Goal: Use online tool/utility: Use online tool/utility

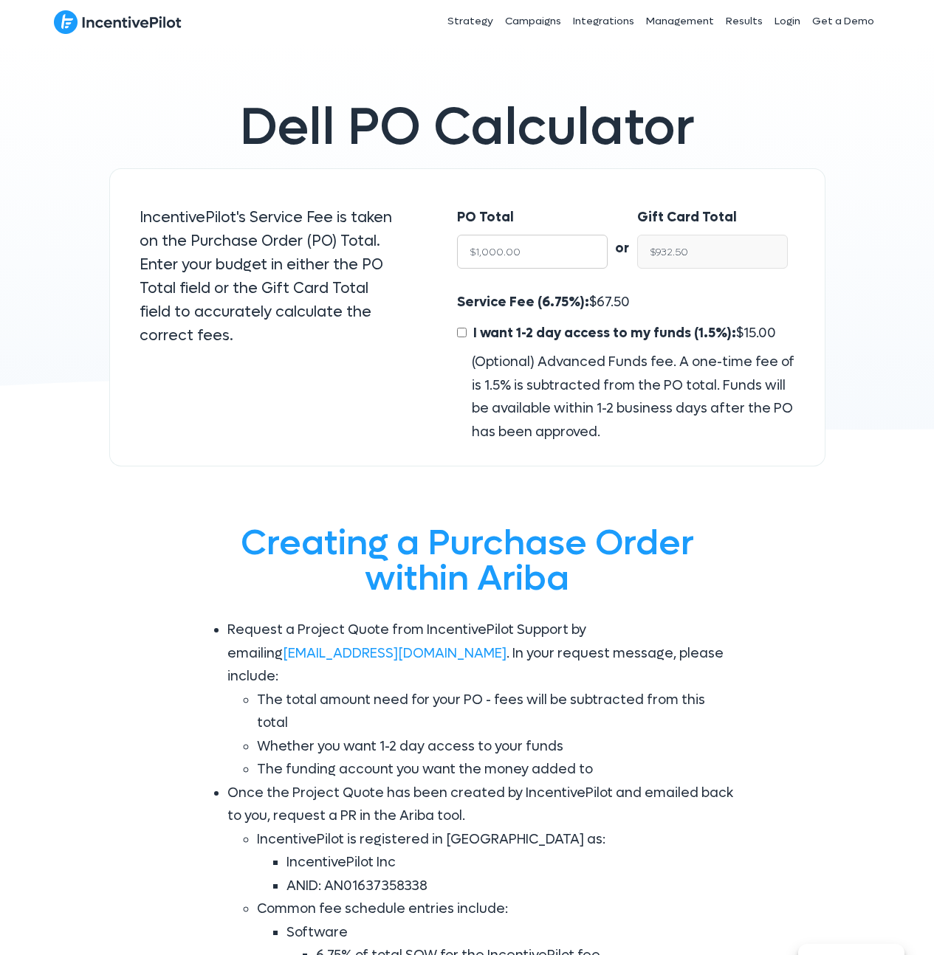
click at [510, 255] on input "$1,000.00" at bounding box center [532, 252] width 151 height 34
type input "$1"
type input "$0.93"
type input "$17"
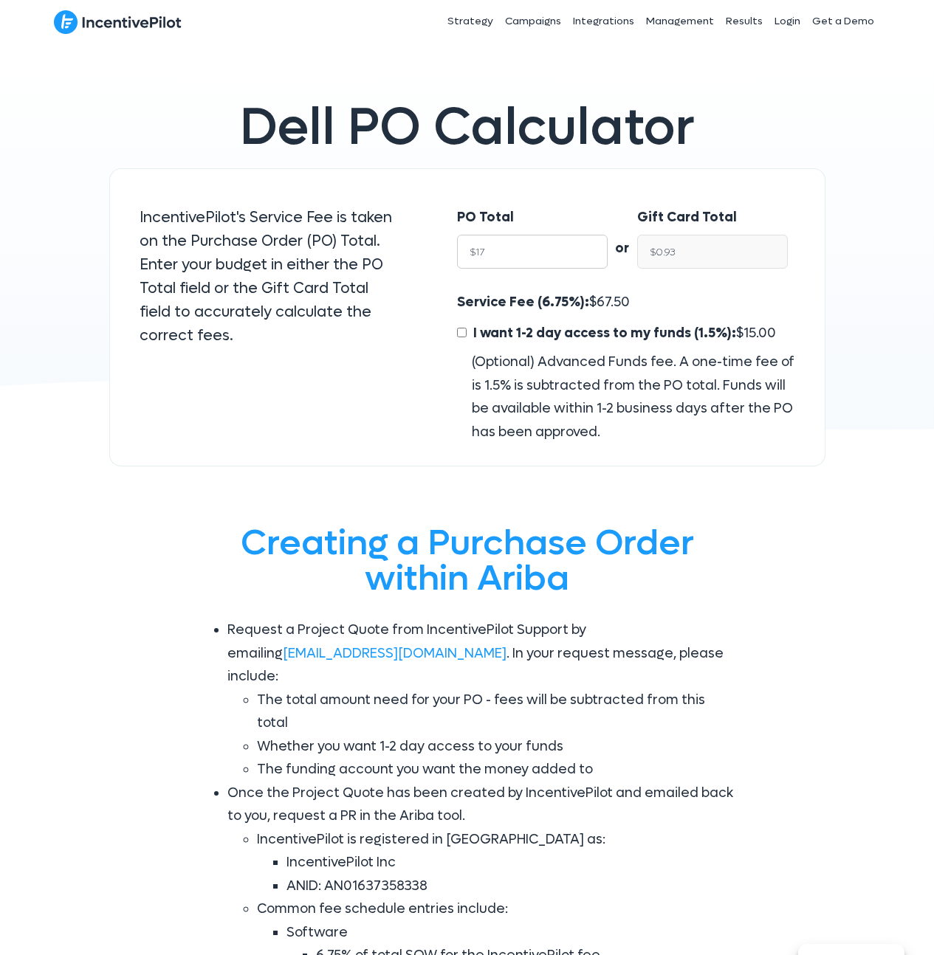
type input "$15.85"
type input "$170"
type input "$158.52"
type input "$1700"
type input "$1,585.25"
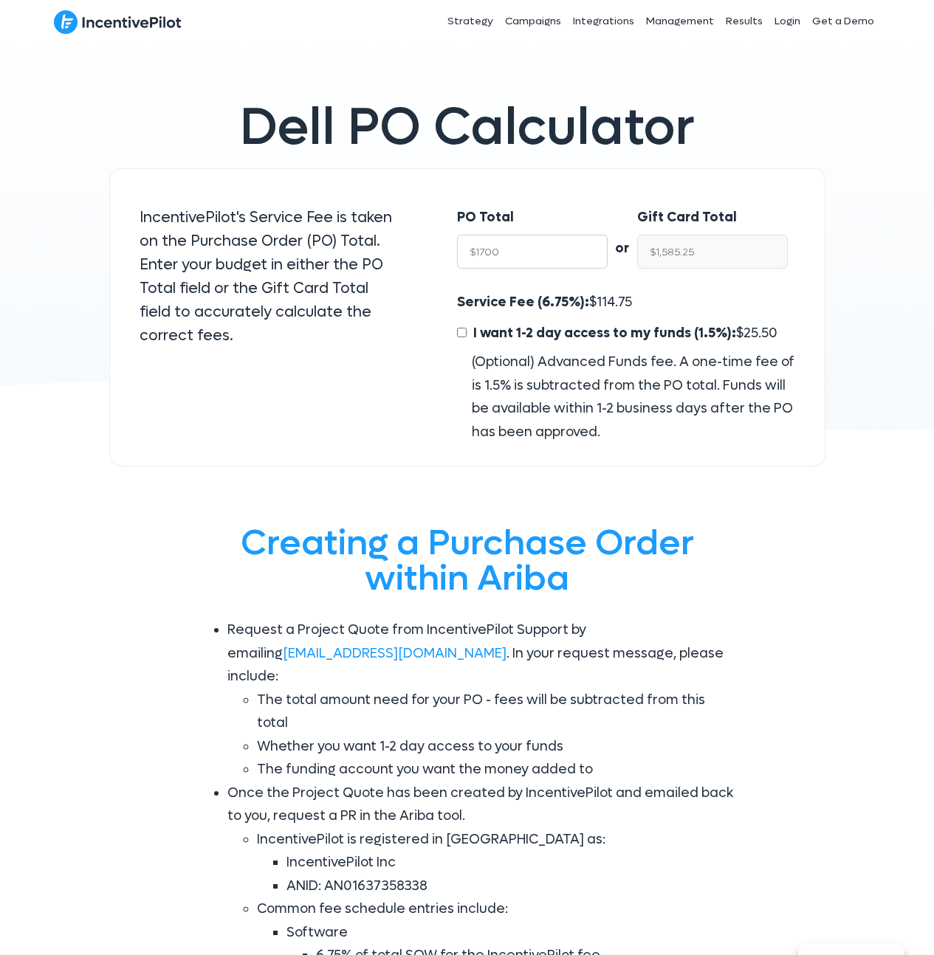
type input "$17000"
type input "$15,852.50"
click at [707, 257] on input "$15,852.50" at bounding box center [712, 252] width 151 height 34
click at [615, 303] on span "1,147.50" at bounding box center [619, 302] width 45 height 17
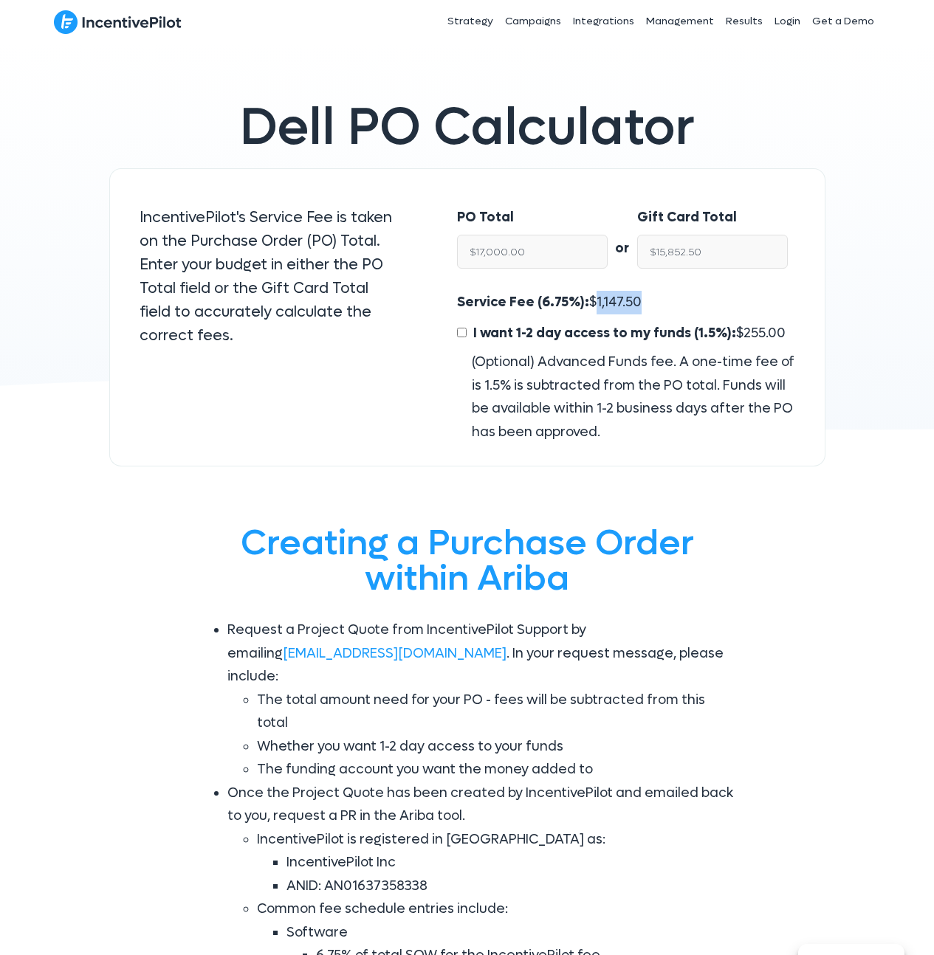
click at [615, 303] on span "1,147.50" at bounding box center [619, 302] width 45 height 17
copy span "1,147.50"
click at [537, 247] on input "$17,000.00" at bounding box center [532, 252] width 151 height 34
type input "$15"
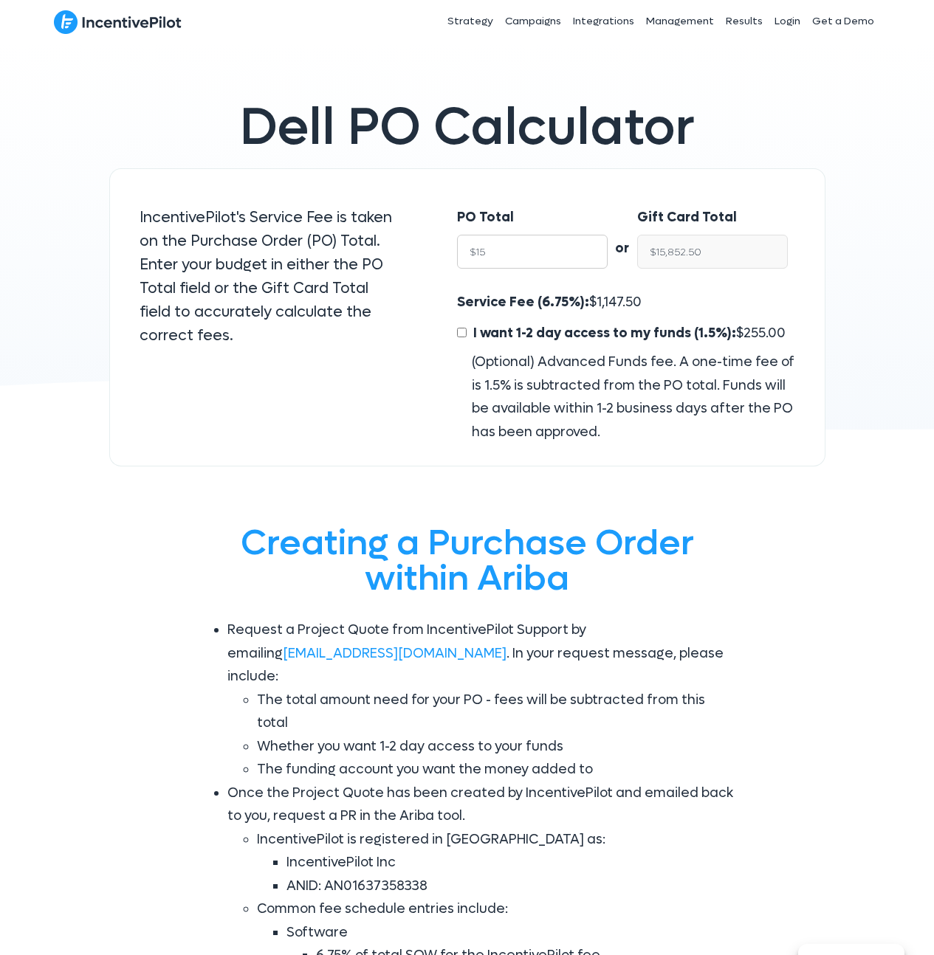
type input "$13.99"
type input "$150"
type input "$139.87"
type input "$1500"
type input "$1,398.75"
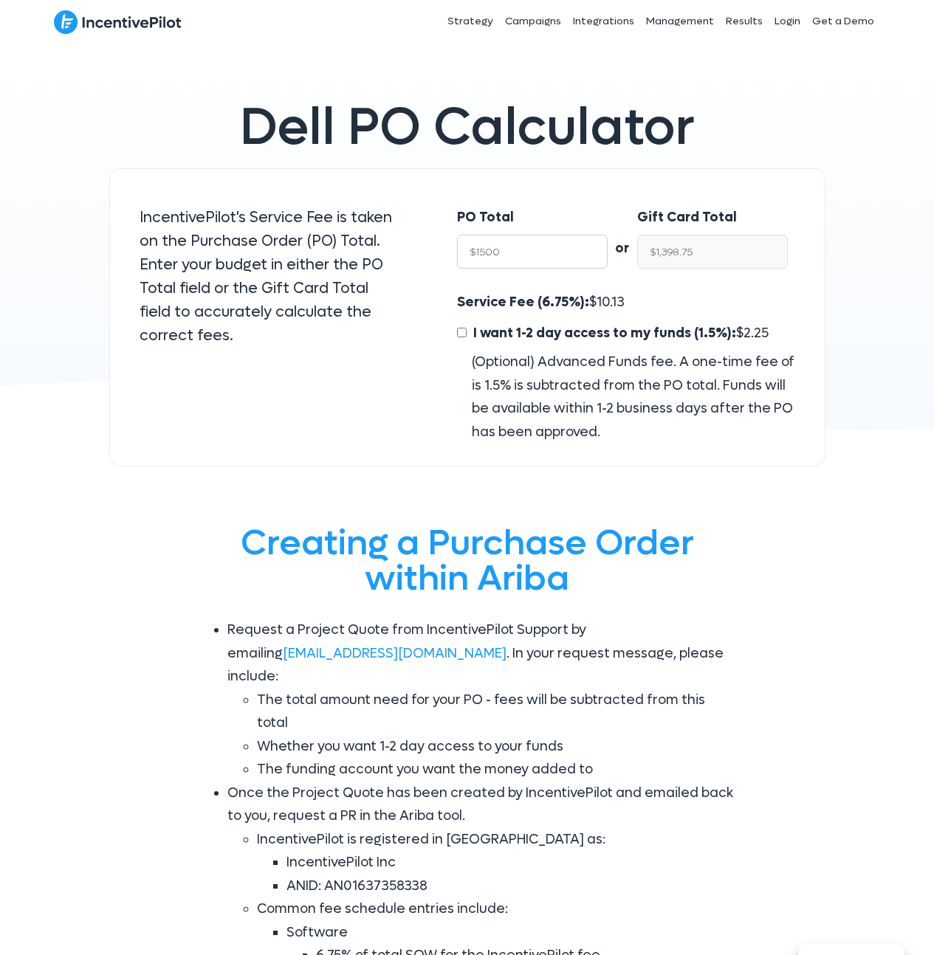
type input "$15000"
type input "$13,987.50"
click at [719, 248] on input "$13,987.50" at bounding box center [712, 252] width 151 height 34
click at [537, 255] on input "$15,000.00" at bounding box center [532, 252] width 151 height 34
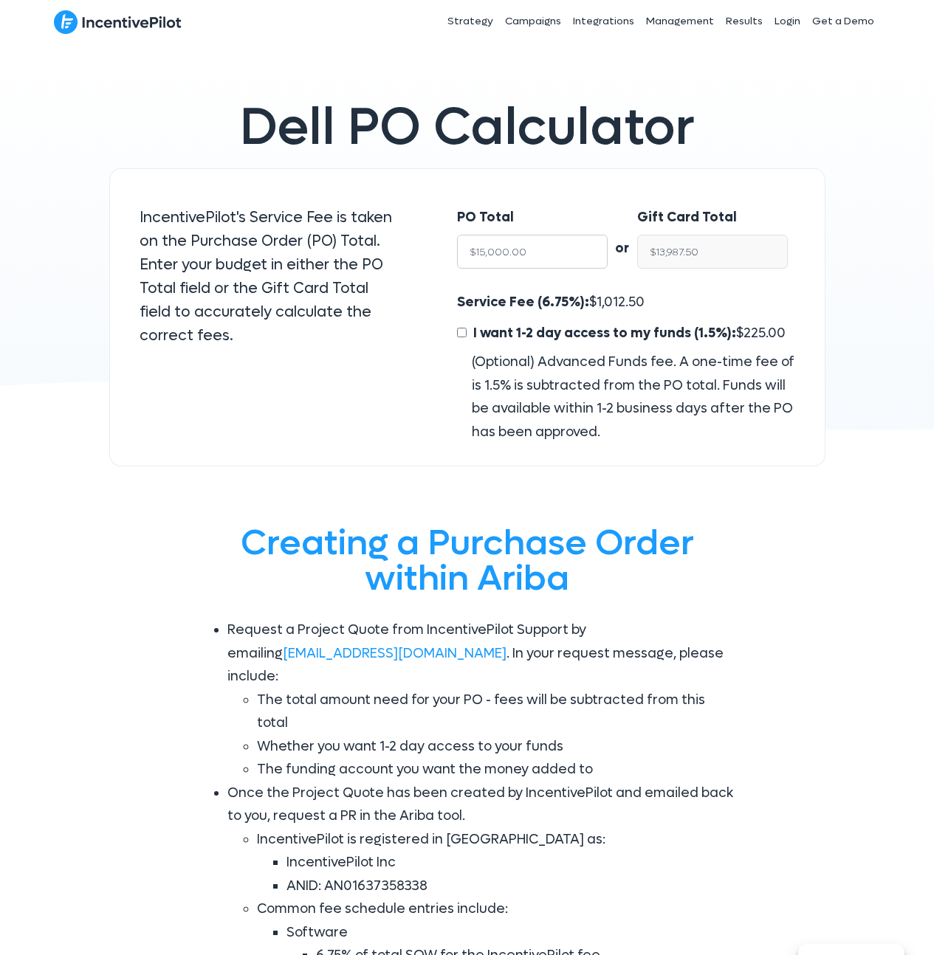
click at [537, 255] on input "$15,000.00" at bounding box center [532, 252] width 151 height 34
click at [606, 294] on span "1,012.50" at bounding box center [621, 302] width 48 height 17
copy span "1,012.50"
click at [501, 249] on input "$15,000.00" at bounding box center [532, 252] width 151 height 34
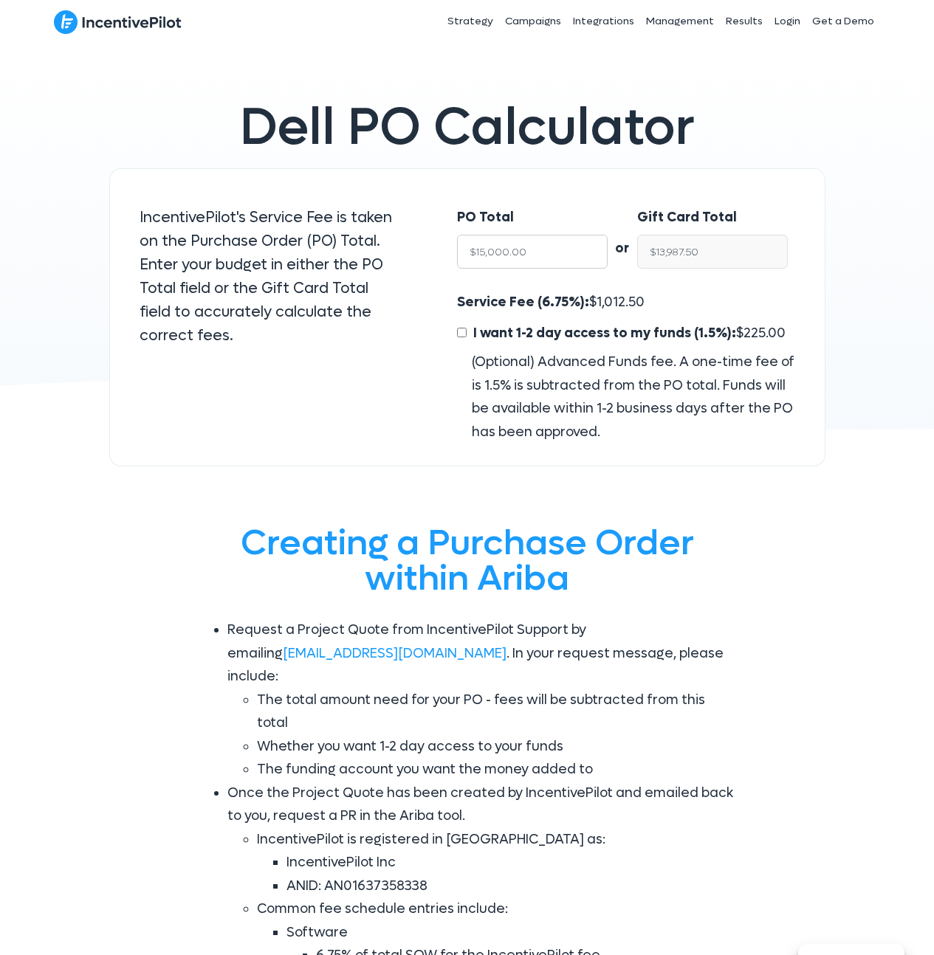
click at [501, 249] on input "$15,000.00" at bounding box center [532, 252] width 151 height 34
type input "$5"
type input "$4.66"
type input "$54"
type input "$50.35"
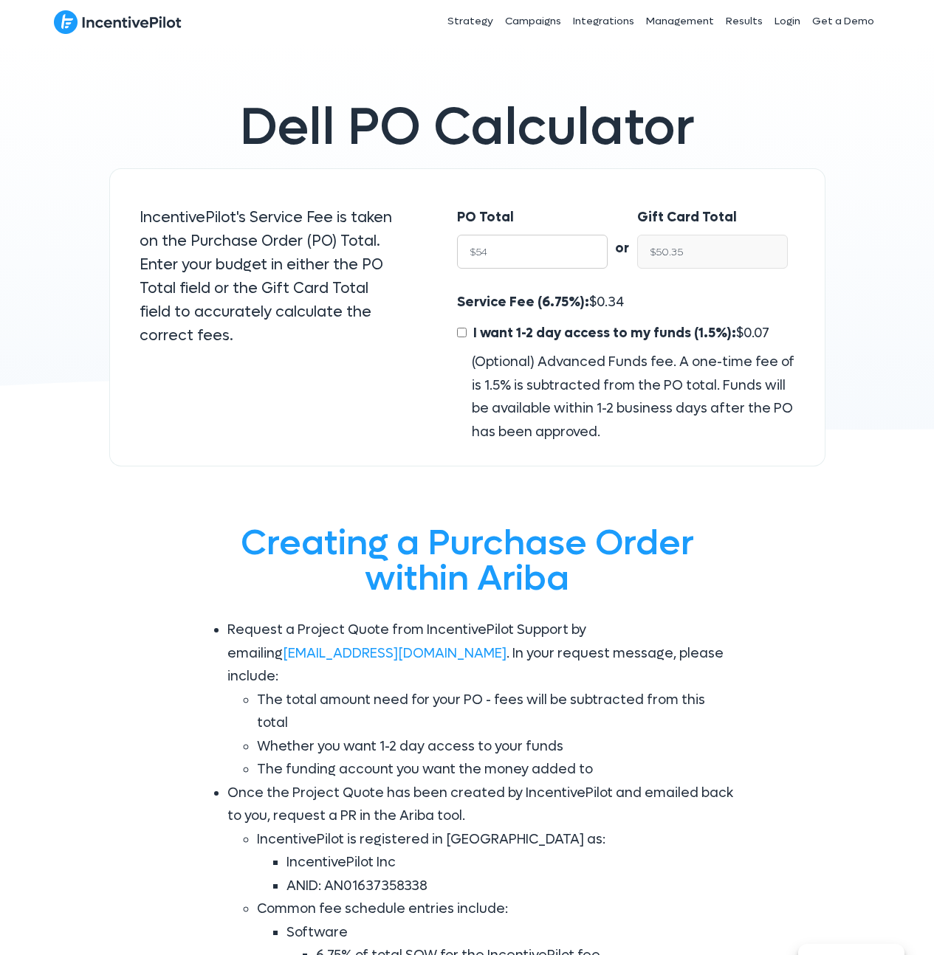
type input "$540"
type input "$503.55"
type input "$5400"
type input "$5,035.50"
type input "$54000"
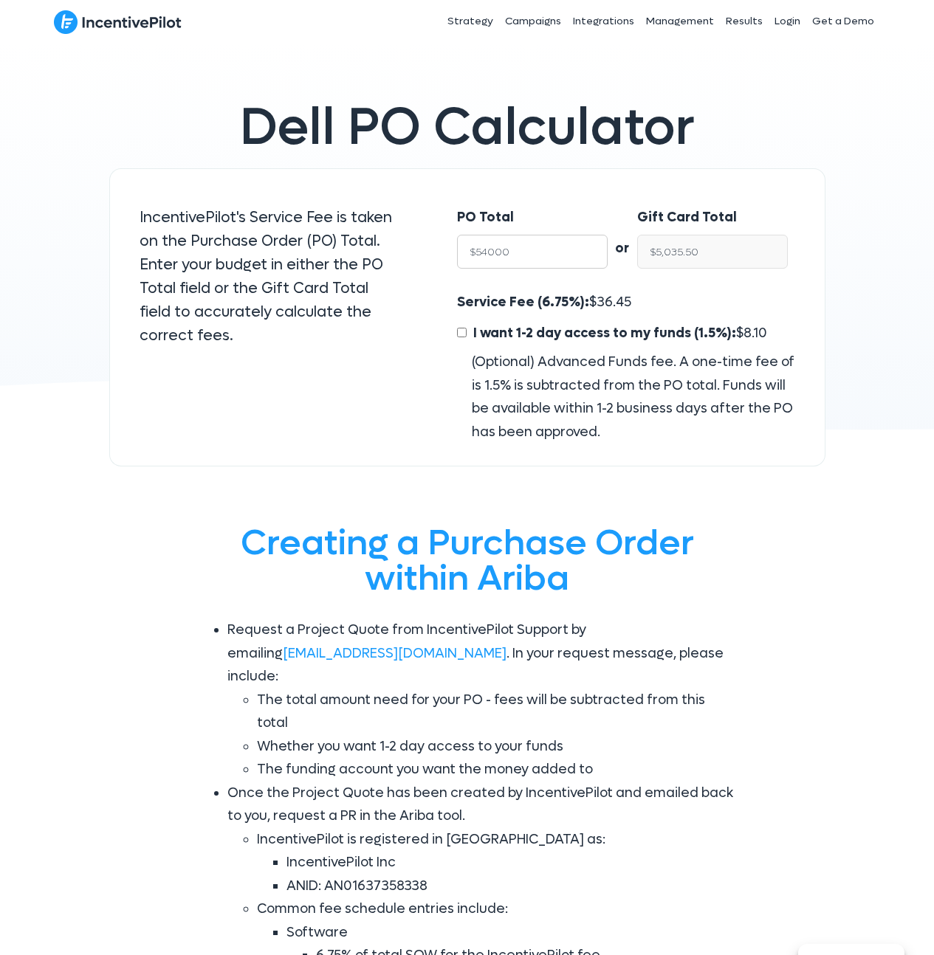
type input "$50,355.00"
click at [703, 252] on input "$50,355.00" at bounding box center [712, 252] width 151 height 34
click at [602, 296] on span "3,645.00" at bounding box center [624, 302] width 55 height 17
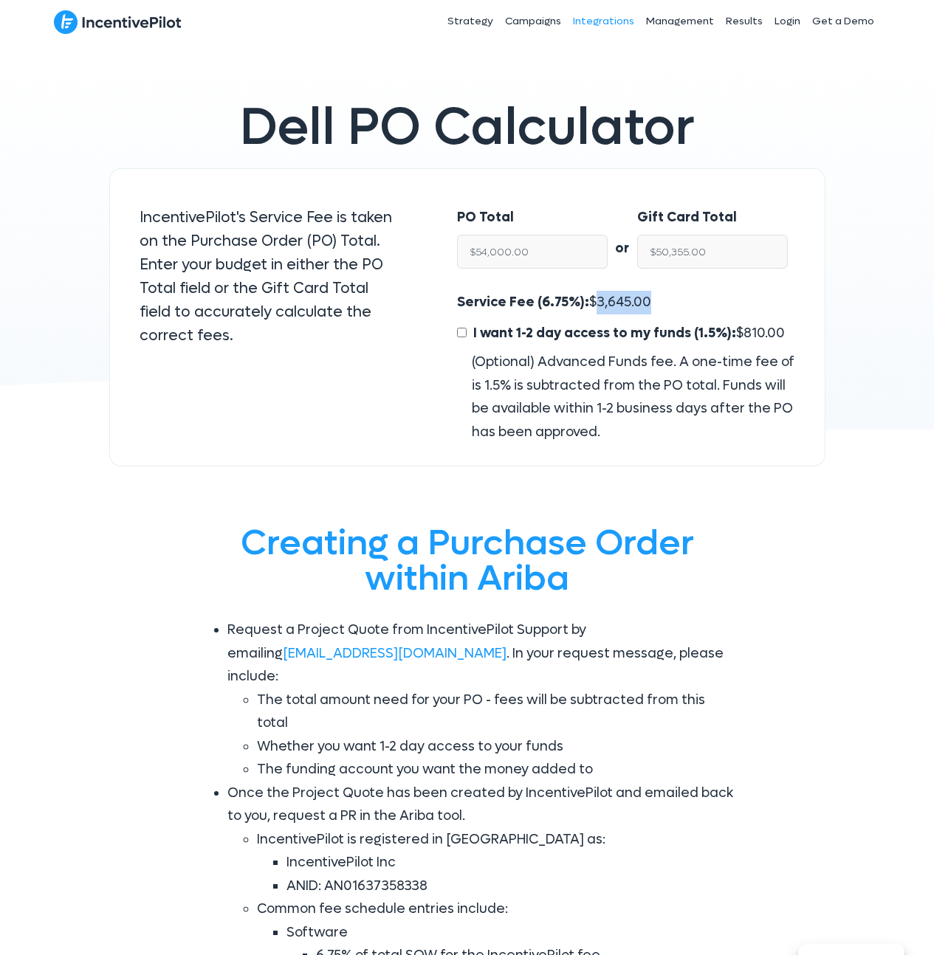
copy span "3,645.00"
click at [548, 247] on input "$54,000.00" at bounding box center [532, 252] width 151 height 34
type input "$6"
type input "$5.59"
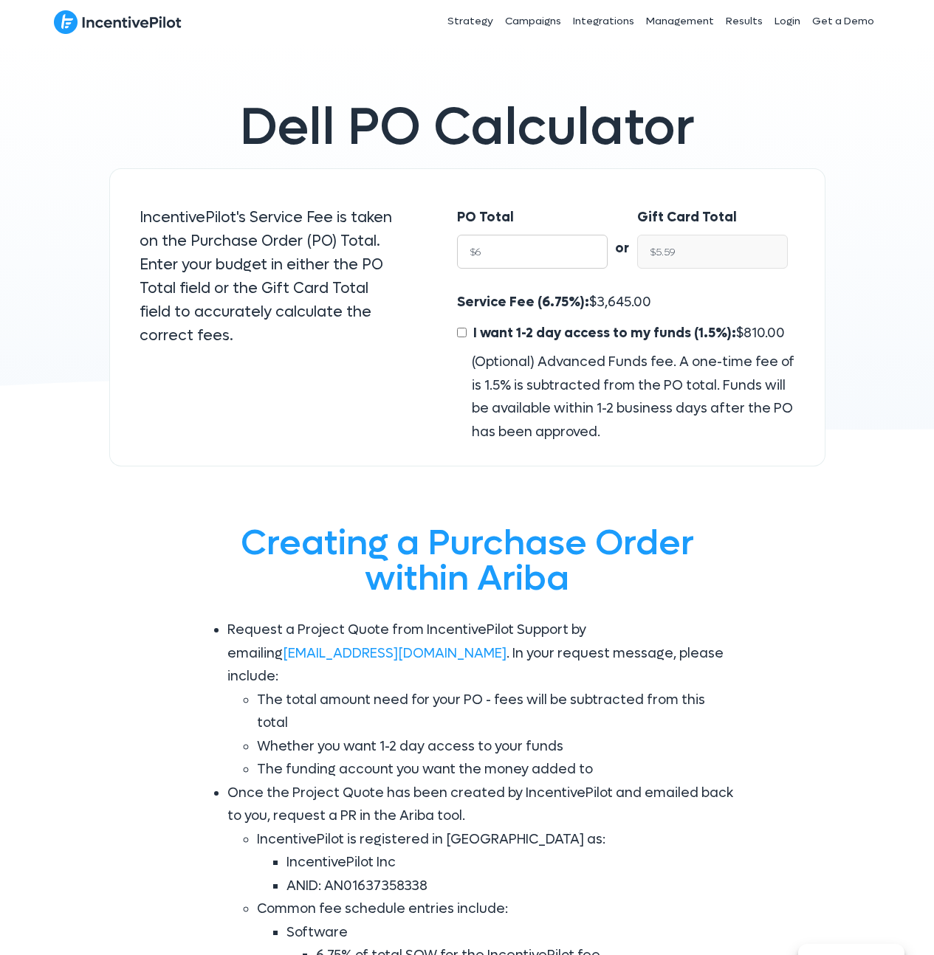
type input "$60"
type input "$55.95"
type input "$600"
type input "$559.50"
type input "$6000"
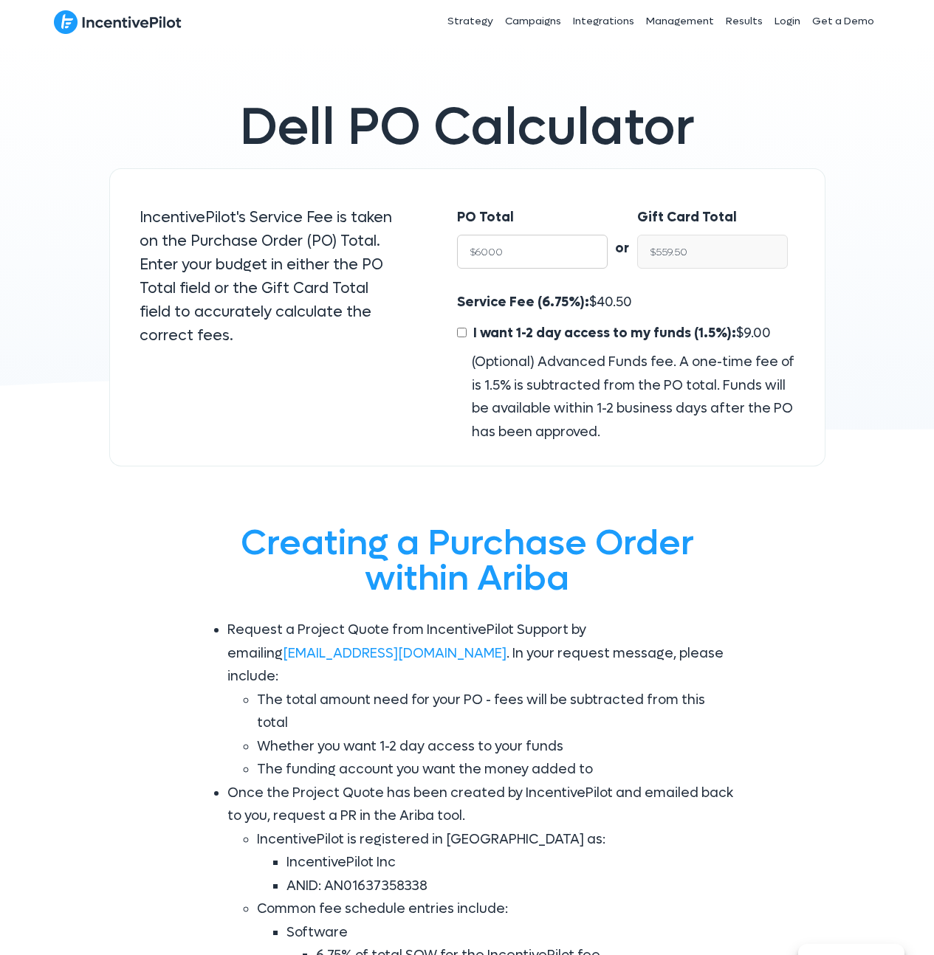
type input "$5,595.00"
click at [679, 258] on input "$5,595.00" at bounding box center [712, 252] width 151 height 34
type input "$6,000.00"
click at [605, 306] on span "405.00" at bounding box center [619, 302] width 44 height 17
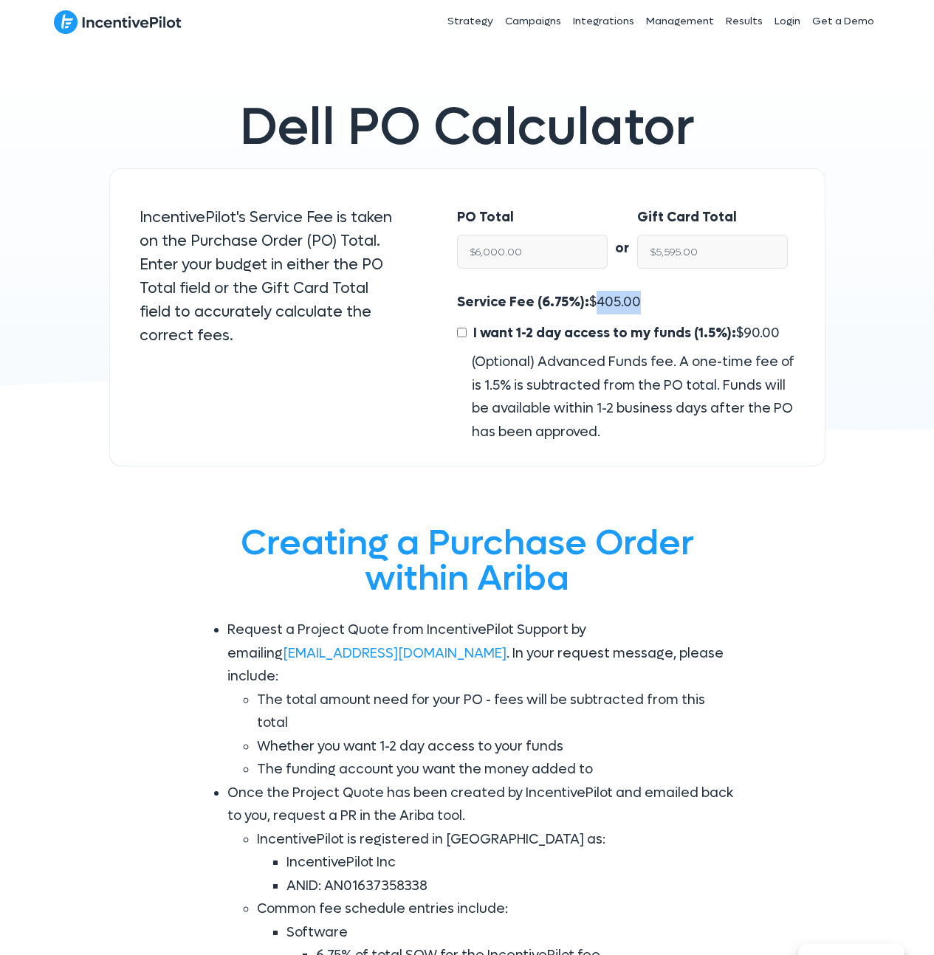
click at [605, 306] on span "405.00" at bounding box center [619, 302] width 44 height 17
copy span "405.00"
